Goal: Transaction & Acquisition: Purchase product/service

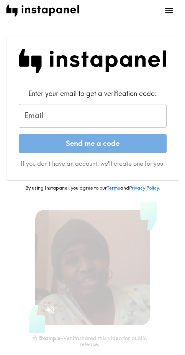
click at [68, 114] on input "Email" at bounding box center [93, 116] width 148 height 24
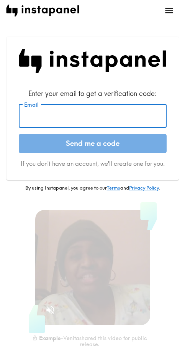
paste input "[EMAIL_ADDRESS][DOMAIN_NAME]"
type input "[EMAIL_ADDRESS][DOMAIN_NAME]"
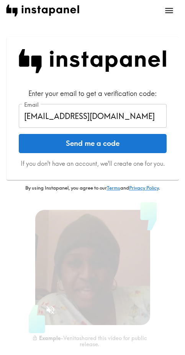
click at [73, 143] on button "Send me a code" at bounding box center [93, 143] width 148 height 19
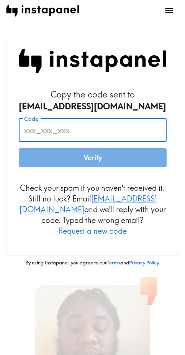
click at [74, 128] on input "Code" at bounding box center [93, 130] width 148 height 24
paste input "hL6_mJ9_rBM"
type input "hL6_mJ9_rBM"
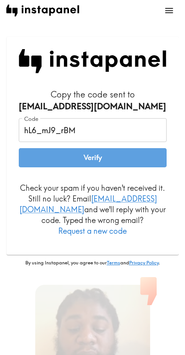
click at [92, 163] on button "Verify" at bounding box center [93, 157] width 148 height 19
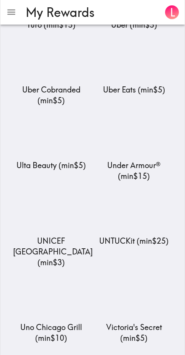
scroll to position [9210, 0]
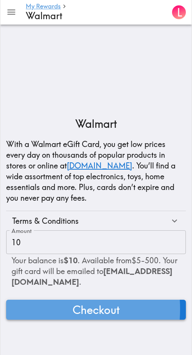
click at [39, 309] on button "Checkout" at bounding box center [96, 310] width 180 height 20
